Goal: Task Accomplishment & Management: Manage account settings

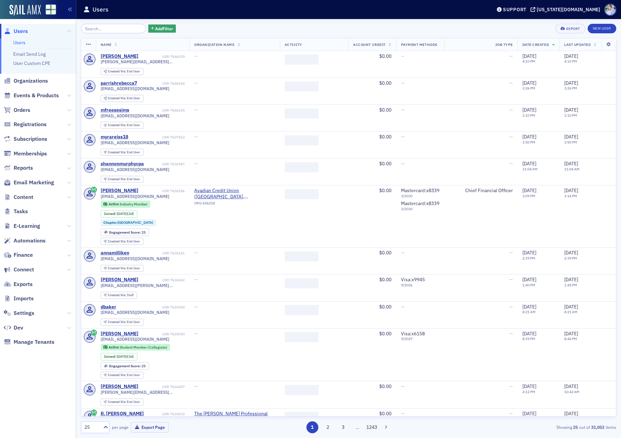
click at [32, 111] on span "Orders" at bounding box center [38, 110] width 76 height 15
click at [19, 111] on span "Orders" at bounding box center [22, 109] width 17 height 7
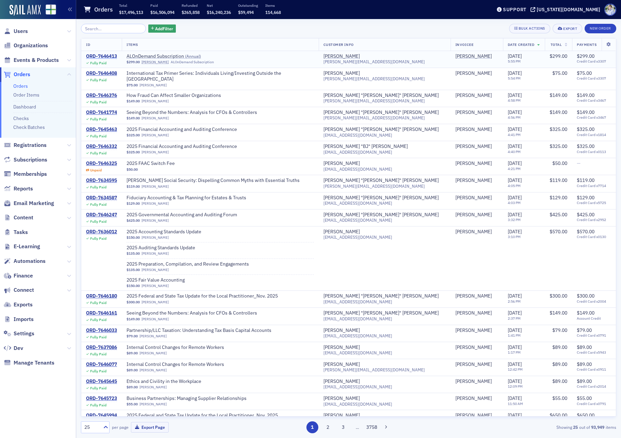
click at [109, 54] on div "ORD-7646413" at bounding box center [101, 56] width 31 height 6
